Goal: Information Seeking & Learning: Learn about a topic

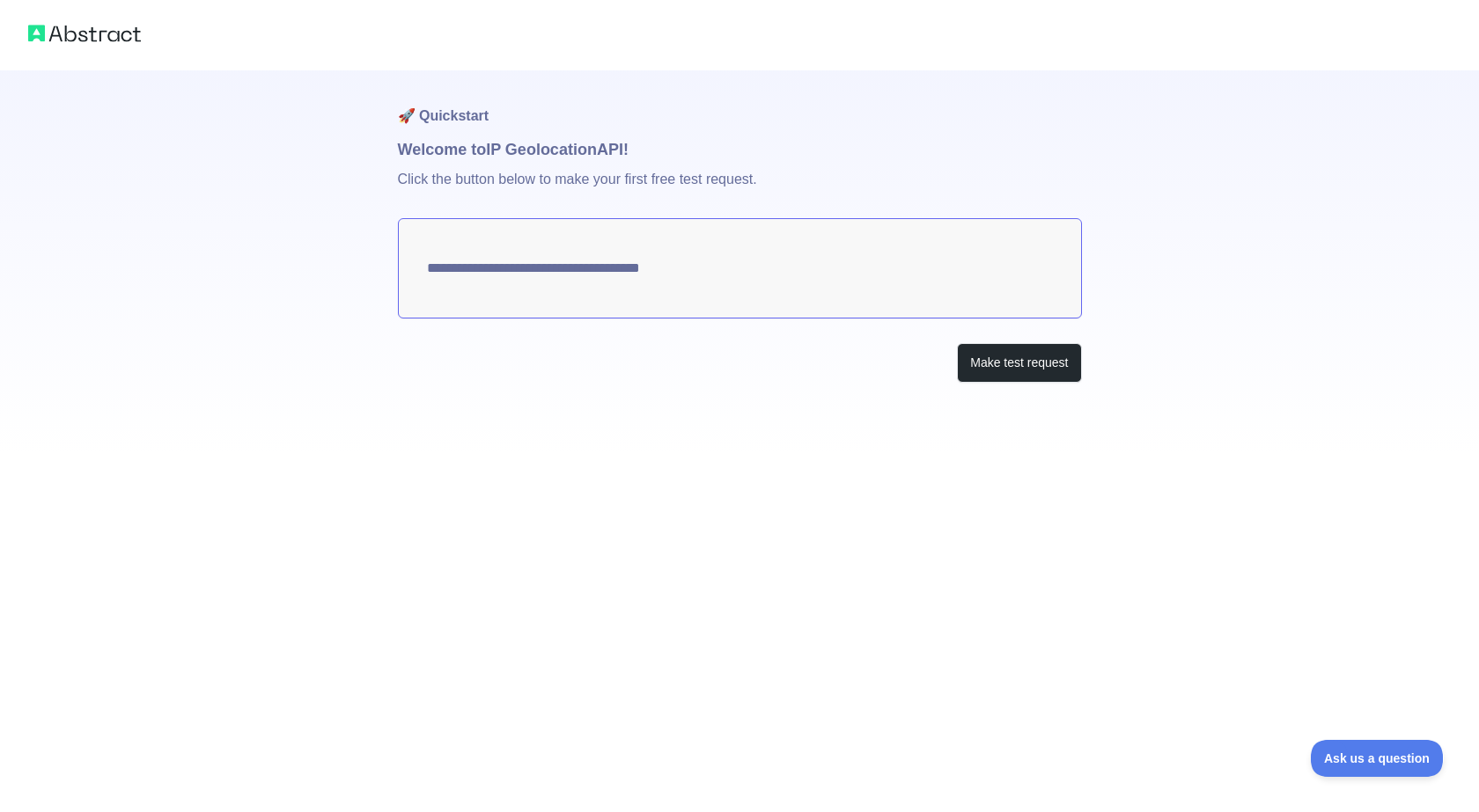
type textarea "**********"
click at [1010, 366] on button "Make test request" at bounding box center [1018, 362] width 124 height 40
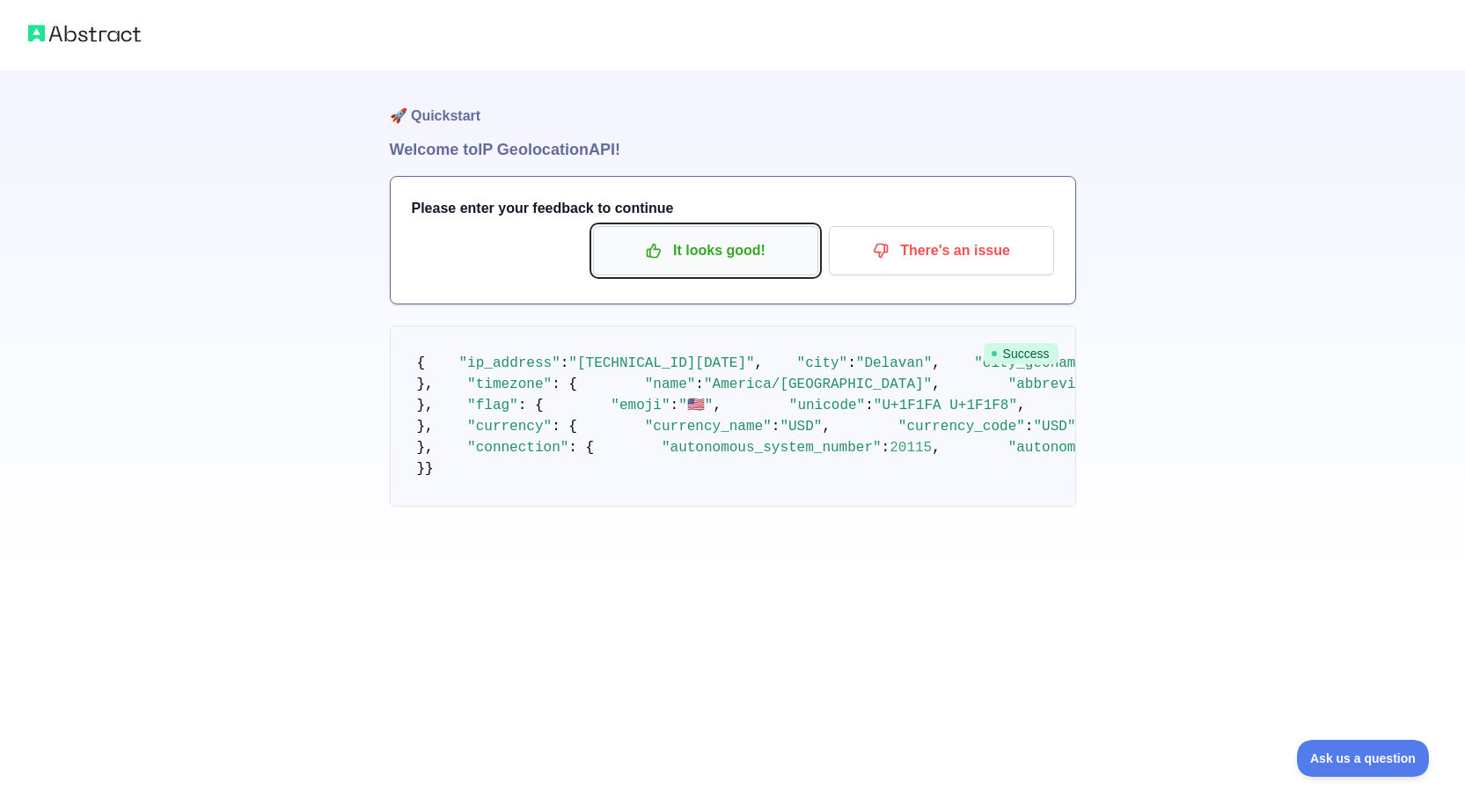
click at [723, 264] on p "It looks good!" at bounding box center [706, 250] width 199 height 30
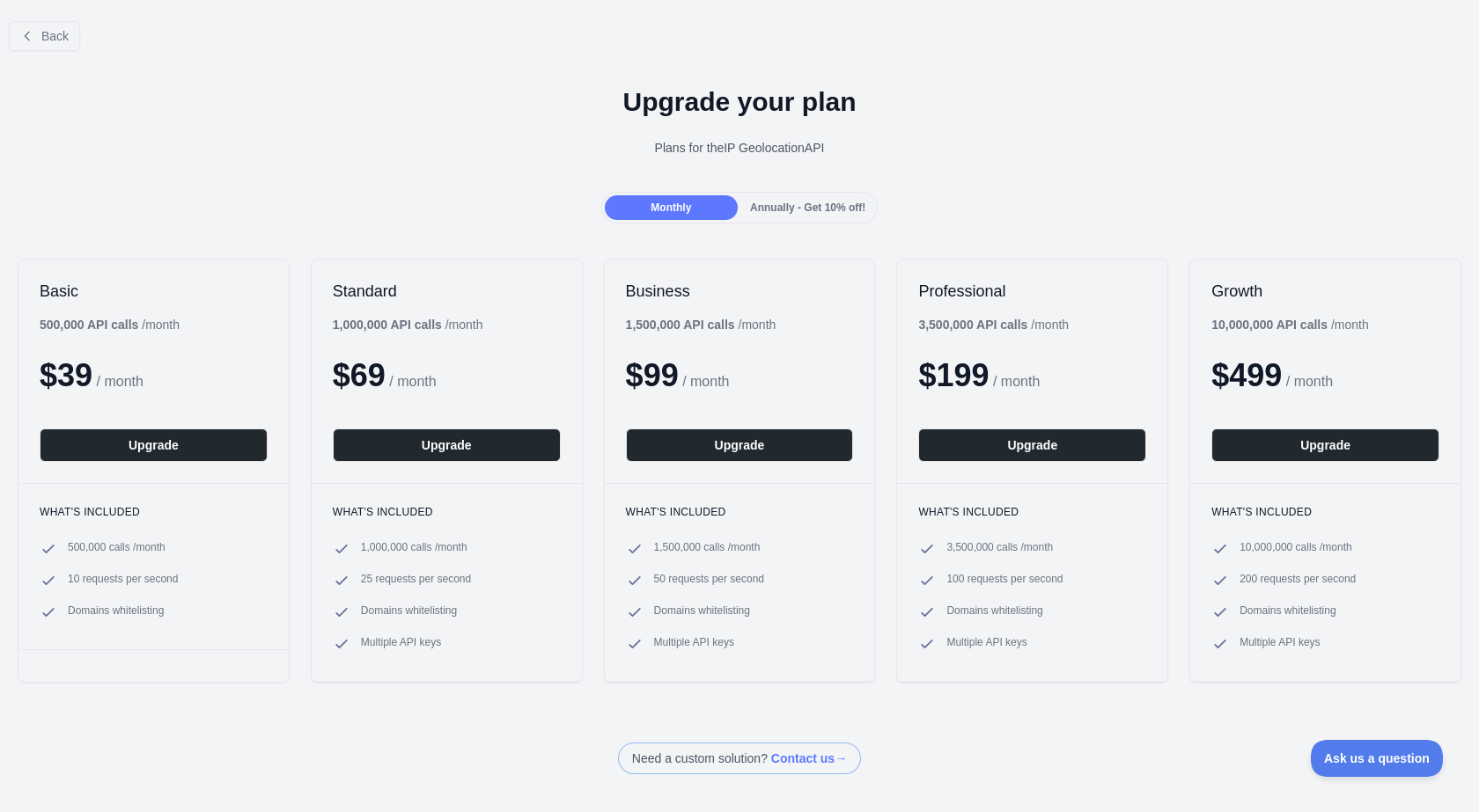
click at [681, 211] on span "Monthly" at bounding box center [670, 208] width 41 height 13
click at [54, 35] on span "Back" at bounding box center [55, 36] width 27 height 14
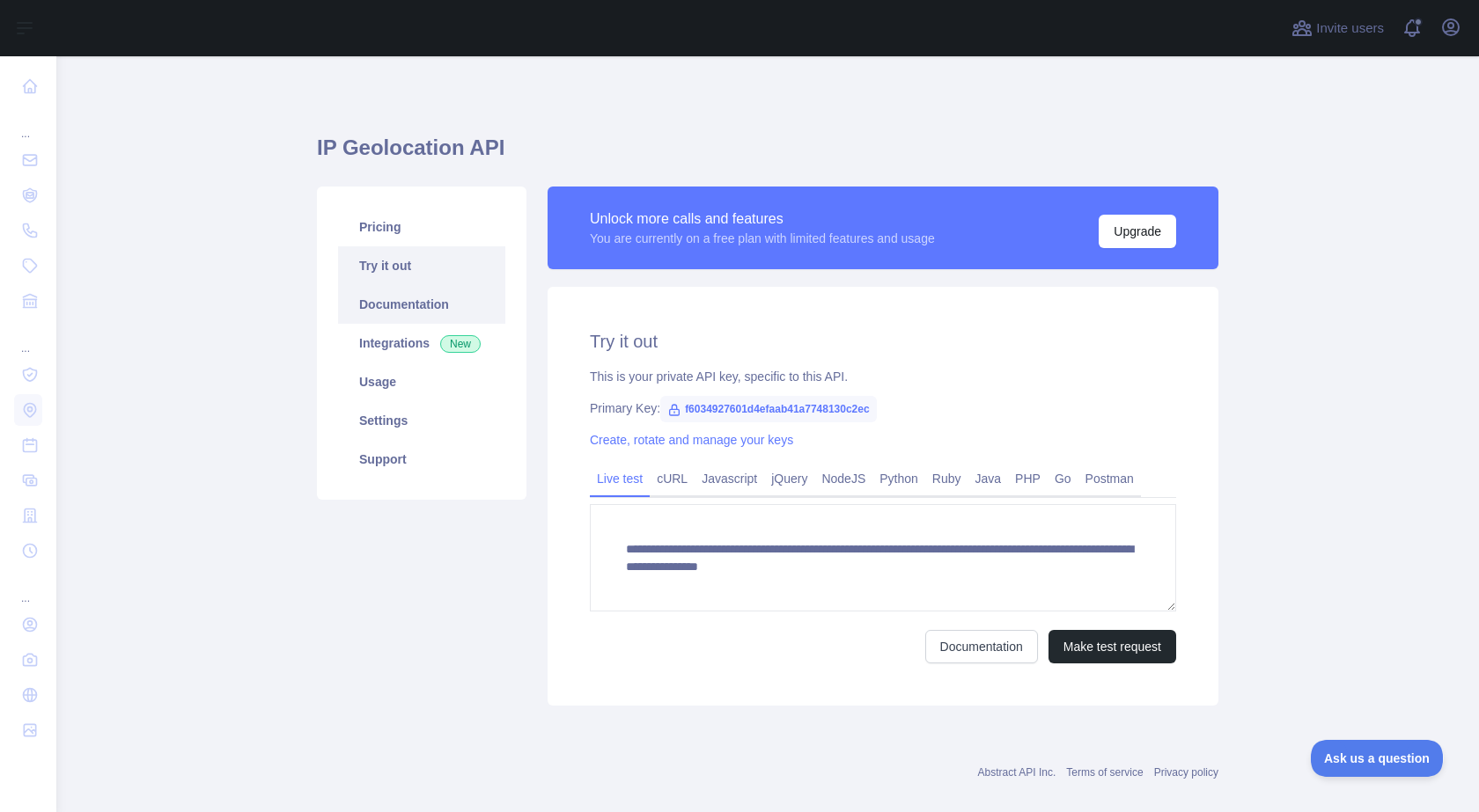
click at [440, 306] on link "Documentation" at bounding box center [421, 304] width 167 height 39
click at [415, 340] on link "Integrations New" at bounding box center [421, 343] width 167 height 39
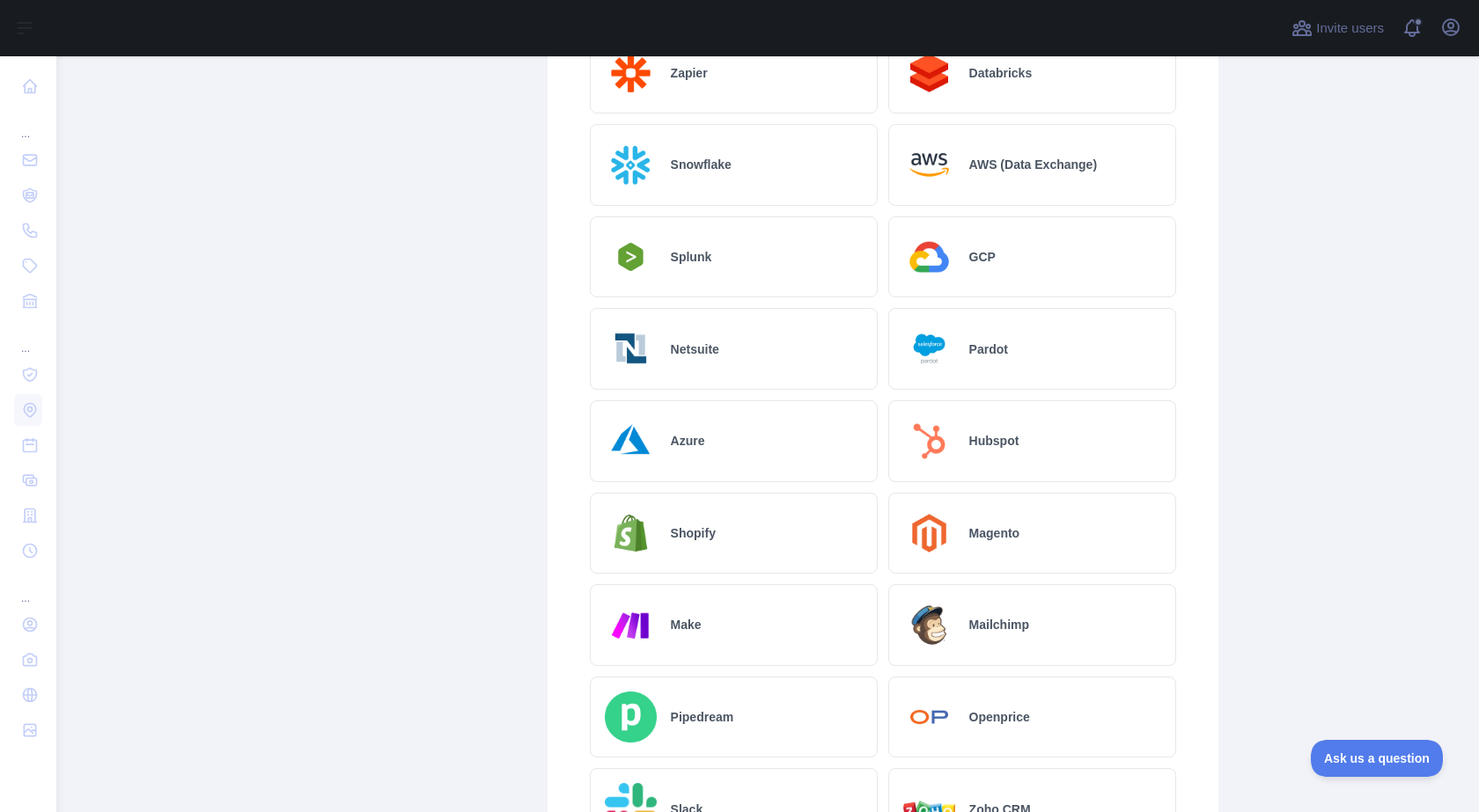
scroll to position [528, 0]
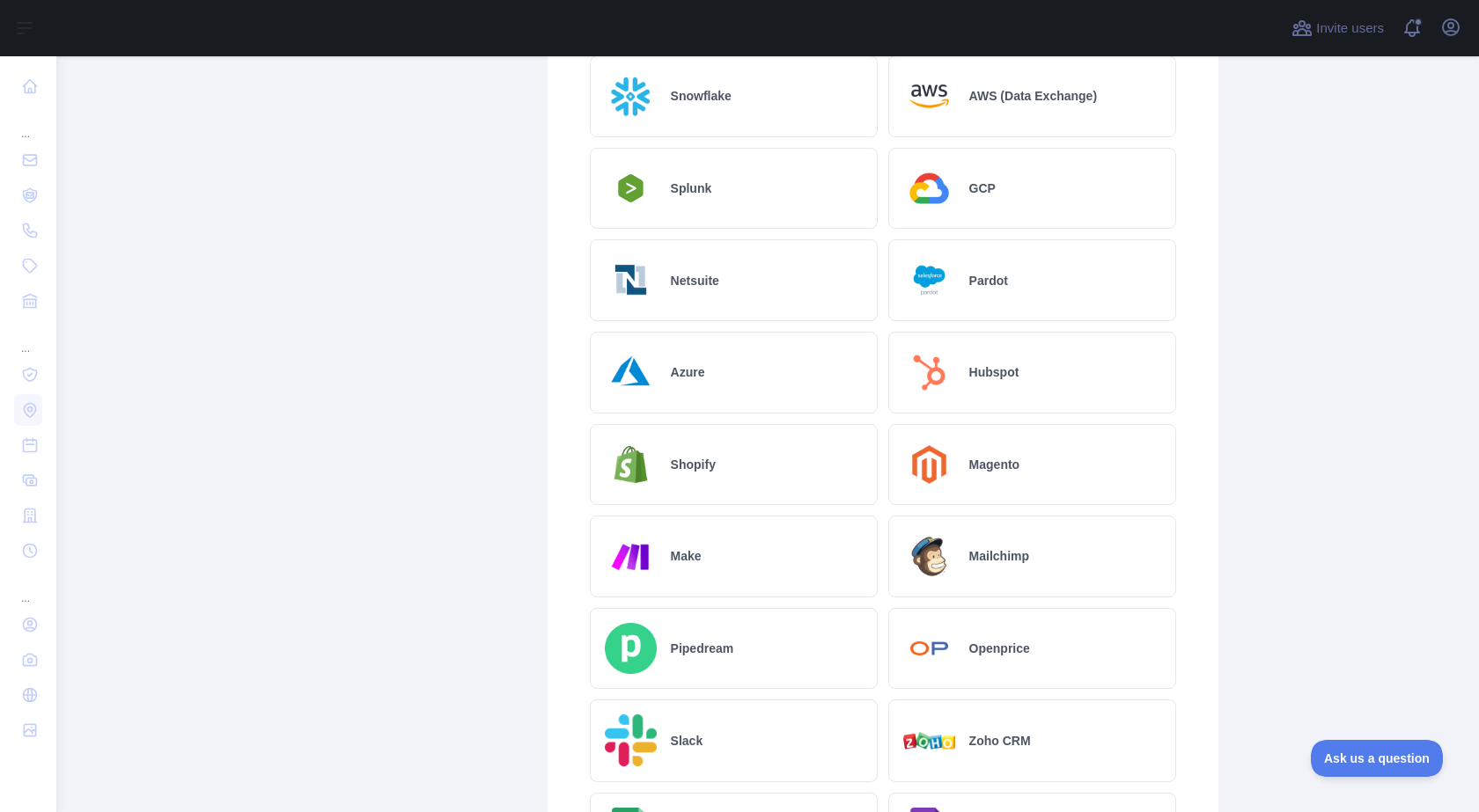
click at [690, 376] on h2 "Azure" at bounding box center [688, 372] width 35 height 17
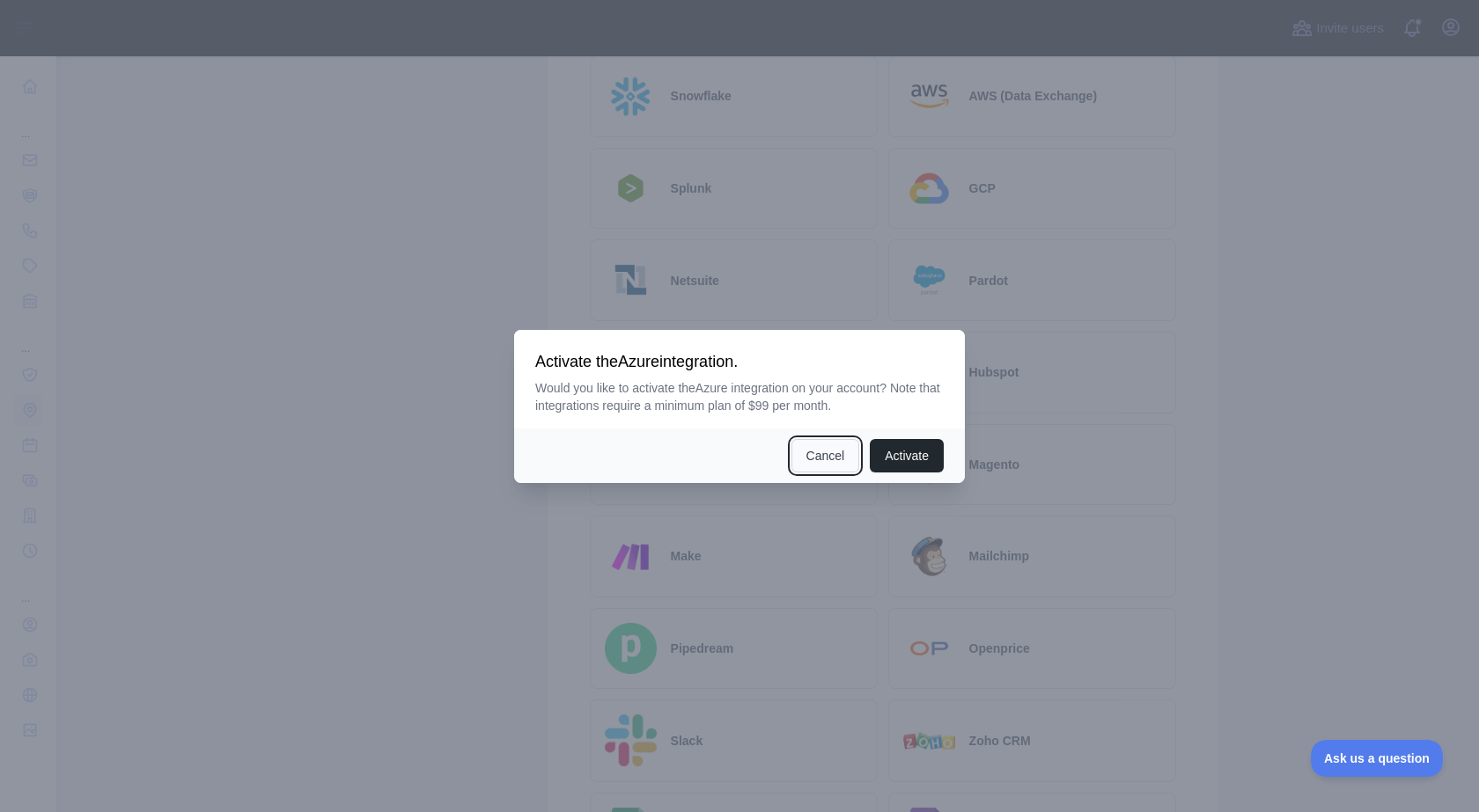
click at [819, 451] on button "Cancel" at bounding box center [825, 456] width 69 height 34
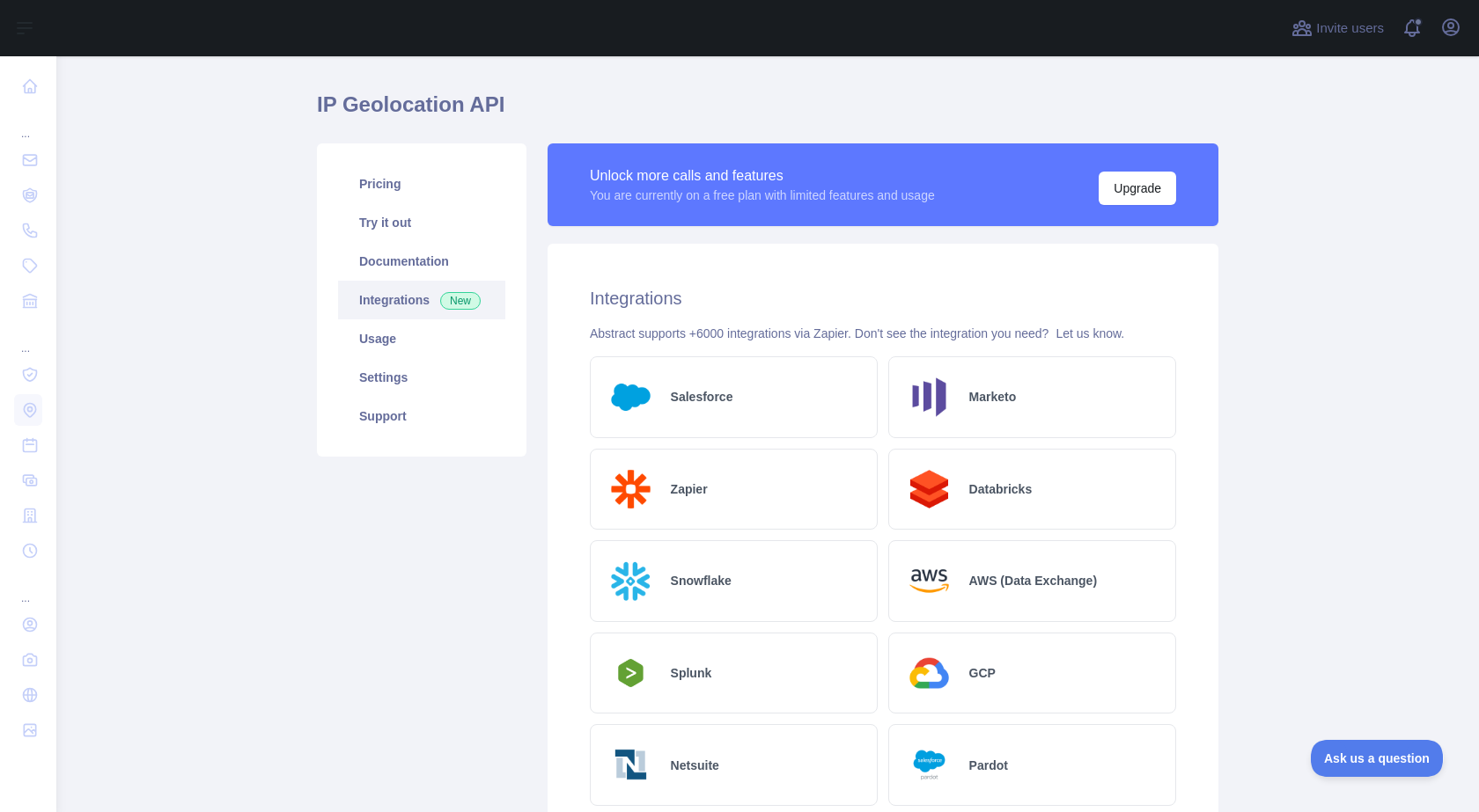
scroll to position [0, 0]
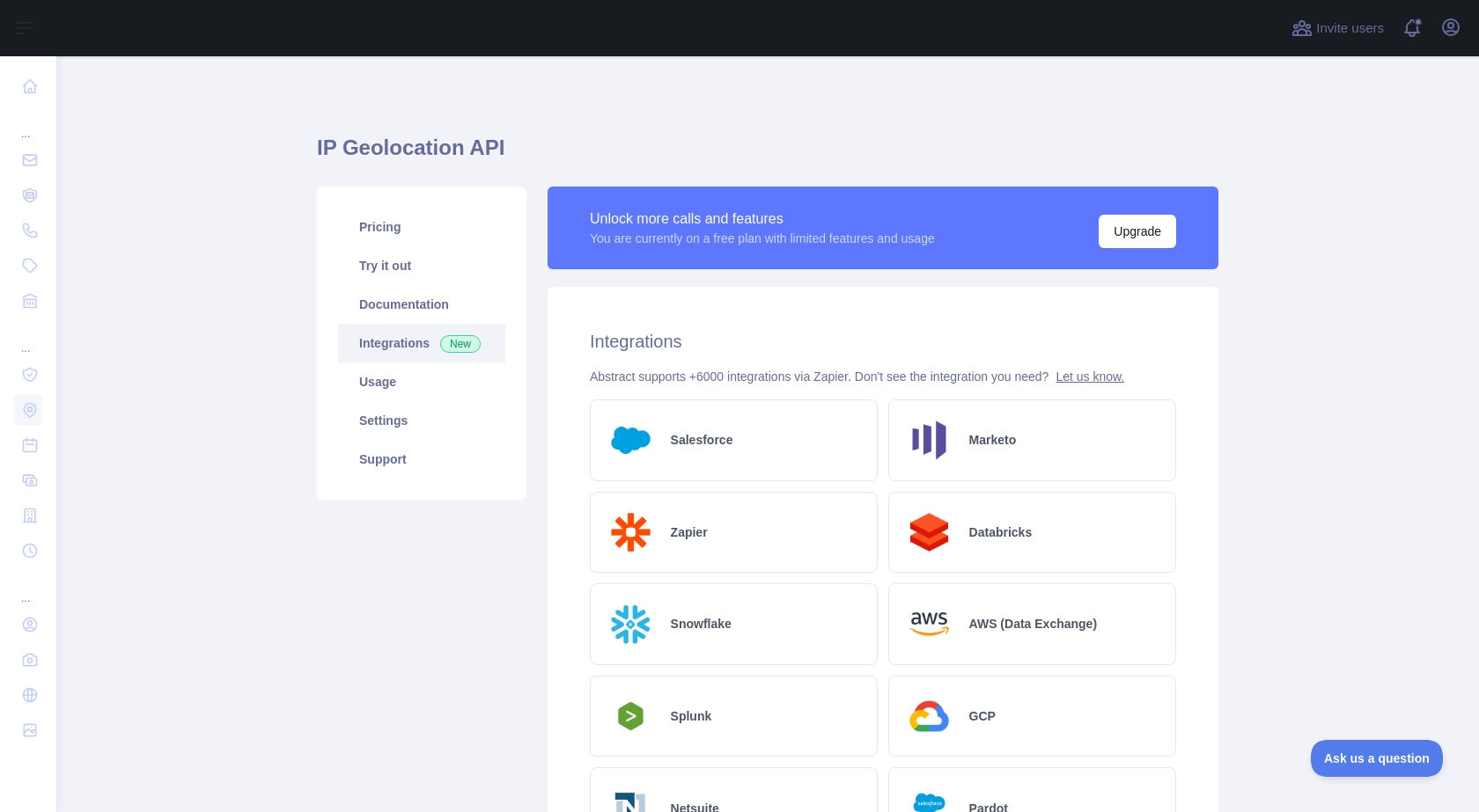
click at [1073, 374] on link "Let us know." at bounding box center [1090, 377] width 69 height 14
